Goal: Transaction & Acquisition: Purchase product/service

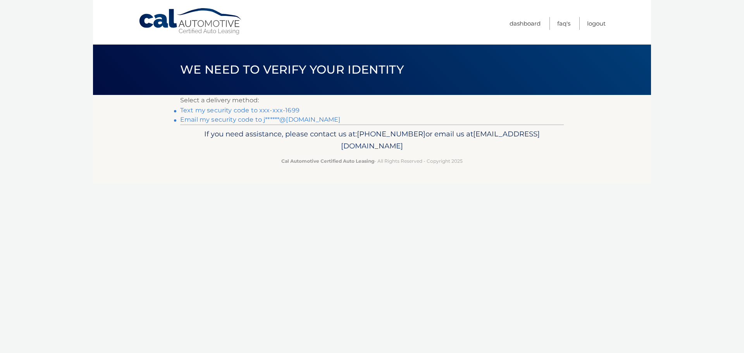
click at [302, 117] on link "Email my security code to j******@[DOMAIN_NAME]" at bounding box center [260, 119] width 160 height 7
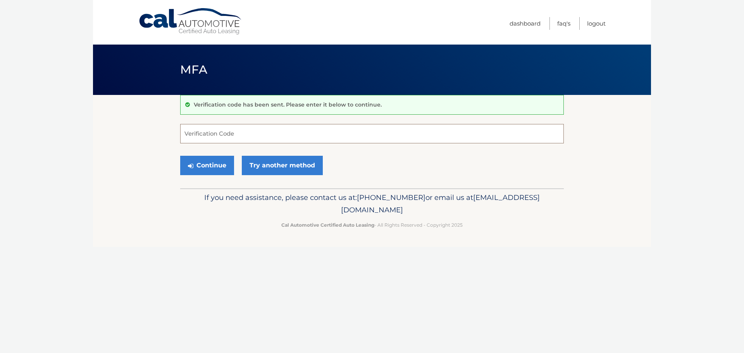
click at [208, 138] on input "Verification Code" at bounding box center [372, 133] width 384 height 19
paste input "680155"
click at [206, 163] on button "Continue" at bounding box center [207, 165] width 54 height 19
click at [220, 132] on input "680155" at bounding box center [372, 133] width 384 height 19
type input "680155"
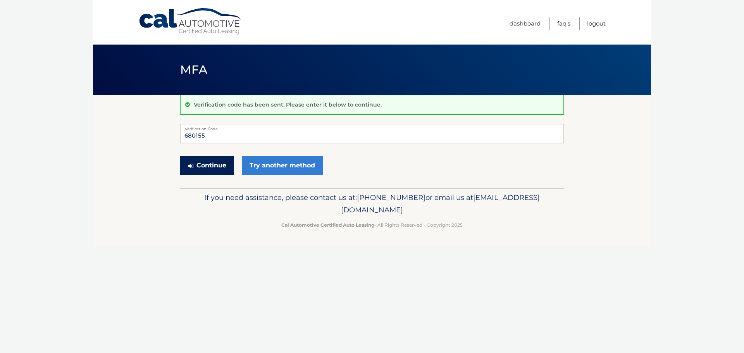
click at [214, 164] on button "Continue" at bounding box center [207, 165] width 54 height 19
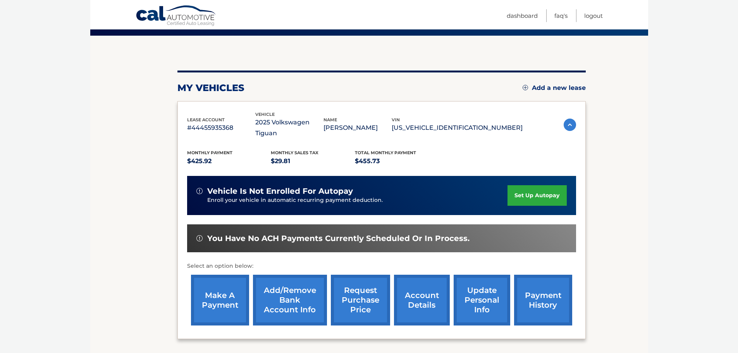
scroll to position [78, 0]
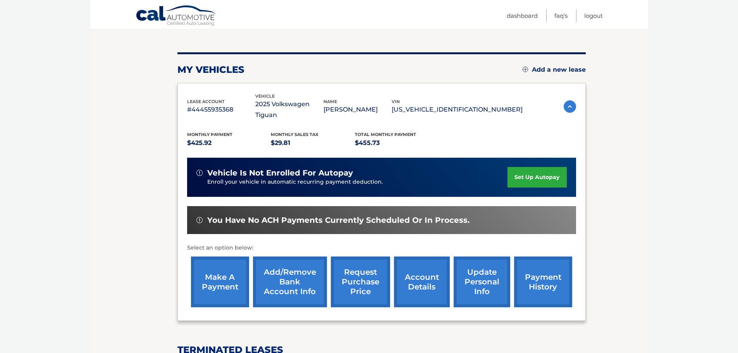
click at [219, 275] on link "make a payment" at bounding box center [220, 282] width 58 height 51
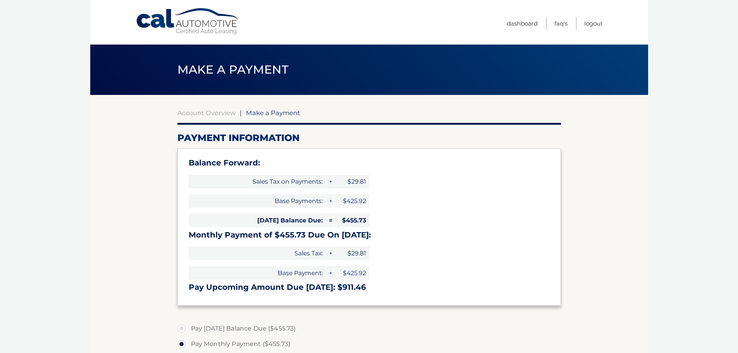
select select "OGY5NmFjNzYtMGQ1NS00OWVmLTljM2QtYjc0ZmEzODYzNDFh"
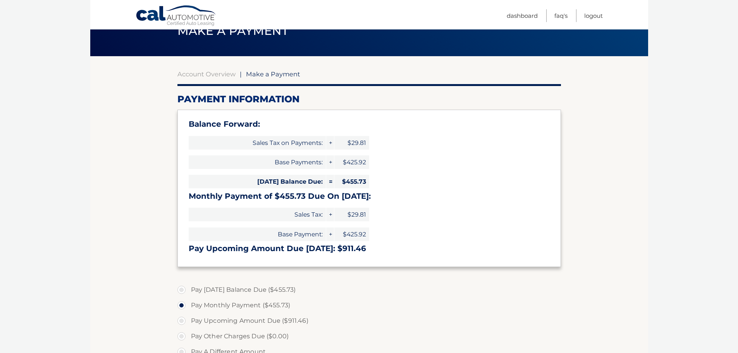
scroll to position [78, 0]
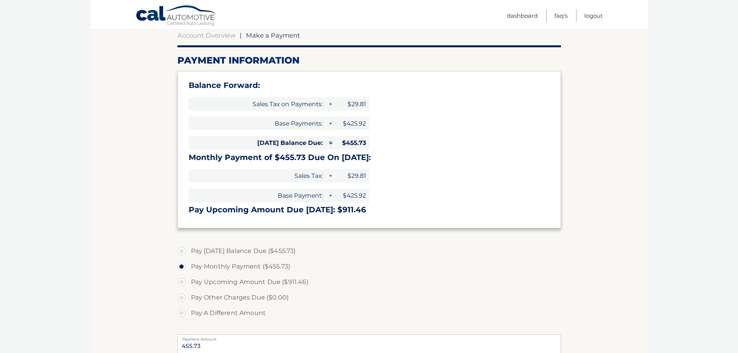
click at [182, 250] on label "Pay Today's Balance Due ($455.73)" at bounding box center [369, 251] width 384 height 16
click at [182, 250] on input "Pay Today's Balance Due ($455.73)" at bounding box center [185, 249] width 8 height 12
radio input "true"
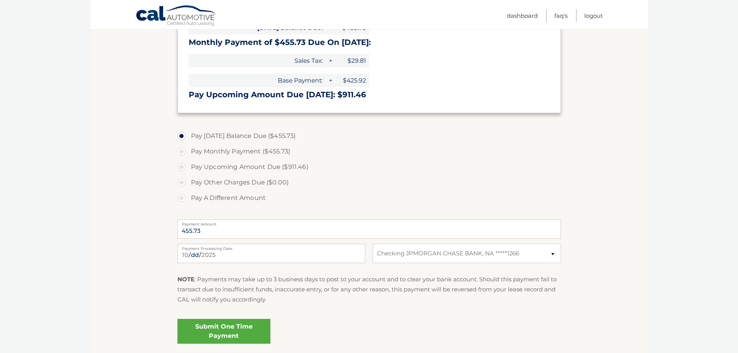
scroll to position [194, 0]
click at [222, 332] on link "Submit One Time Payment" at bounding box center [223, 330] width 93 height 25
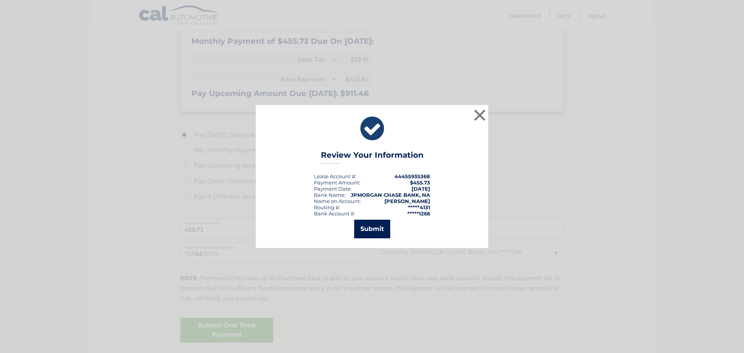
click at [374, 228] on button "Submit" at bounding box center [372, 229] width 36 height 19
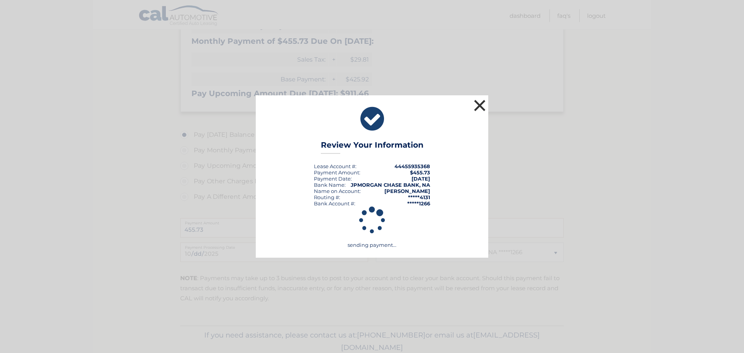
click at [480, 105] on button "×" at bounding box center [480, 106] width 16 height 16
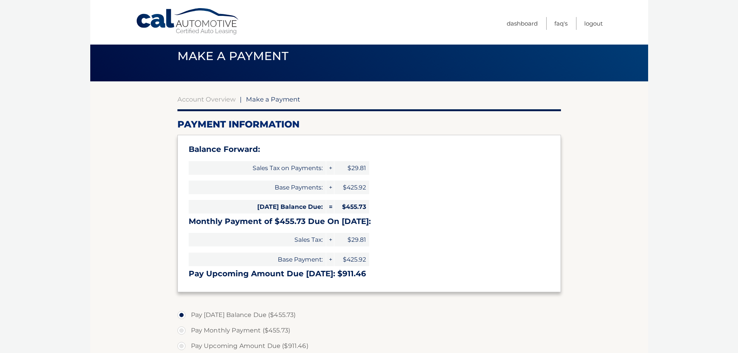
scroll to position [0, 0]
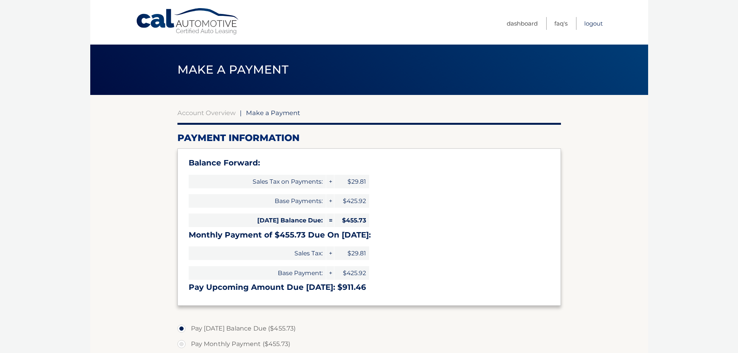
click at [592, 22] on link "Logout" at bounding box center [593, 23] width 19 height 13
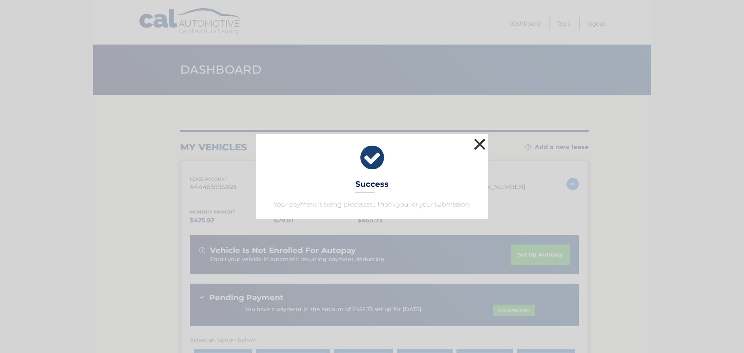
click at [476, 143] on button "×" at bounding box center [480, 144] width 16 height 16
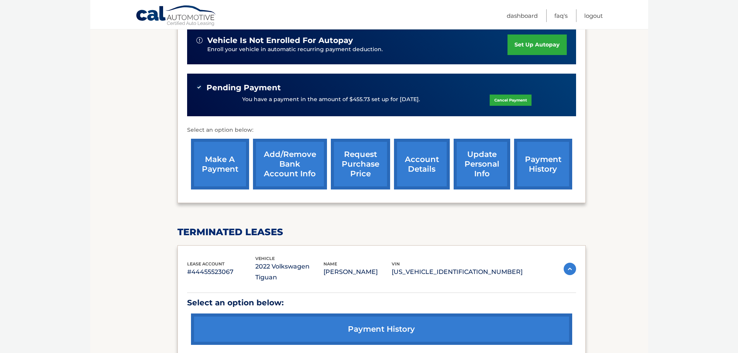
scroll to position [233, 0]
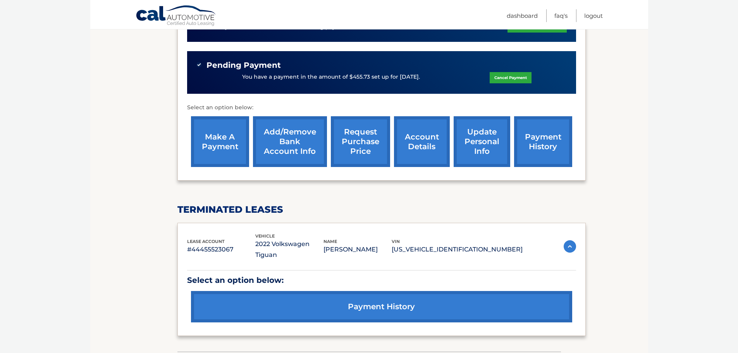
click at [236, 136] on link "make a payment" at bounding box center [220, 141] width 58 height 51
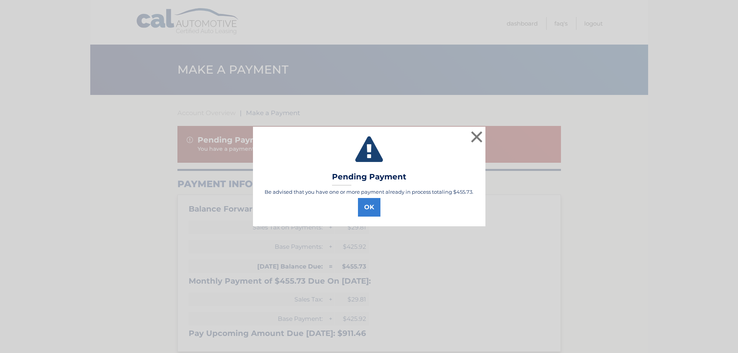
select select "OGY5NmFjNzYtMGQ1NS00OWVmLTljM2QtYjc0ZmEzODYzNDFh"
click at [372, 208] on button "OK" at bounding box center [372, 207] width 22 height 19
